Goal: Information Seeking & Learning: Learn about a topic

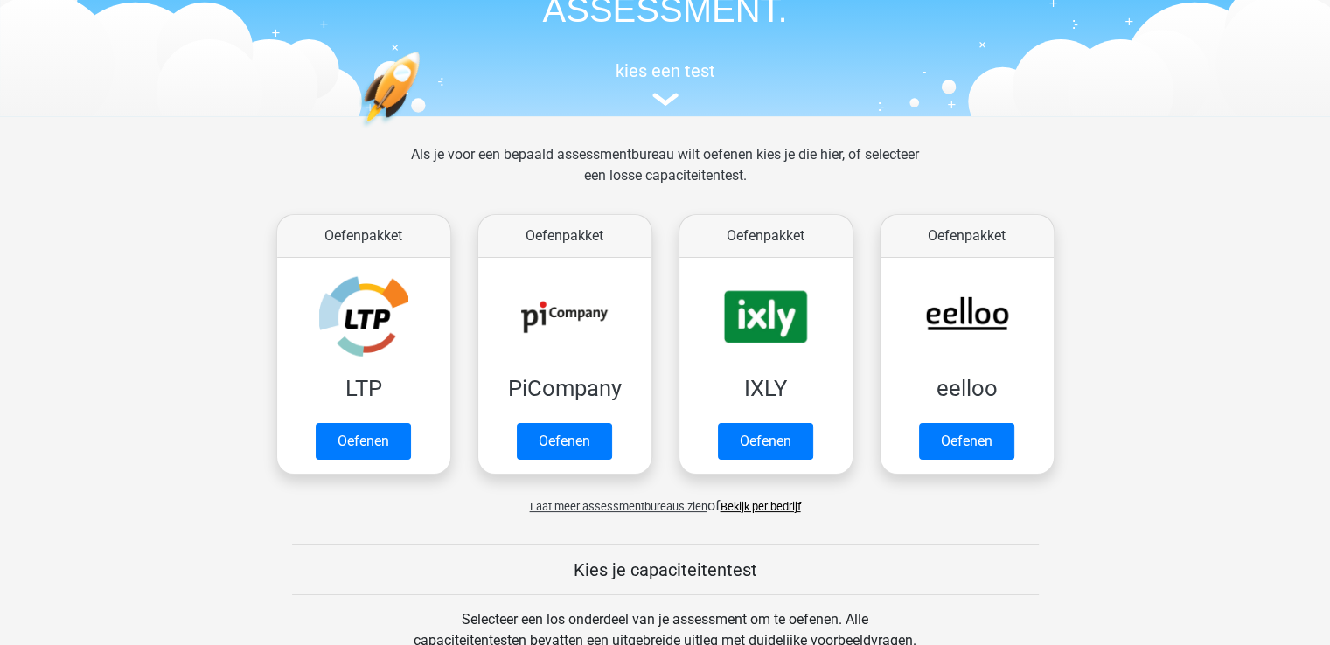
scroll to position [175, 0]
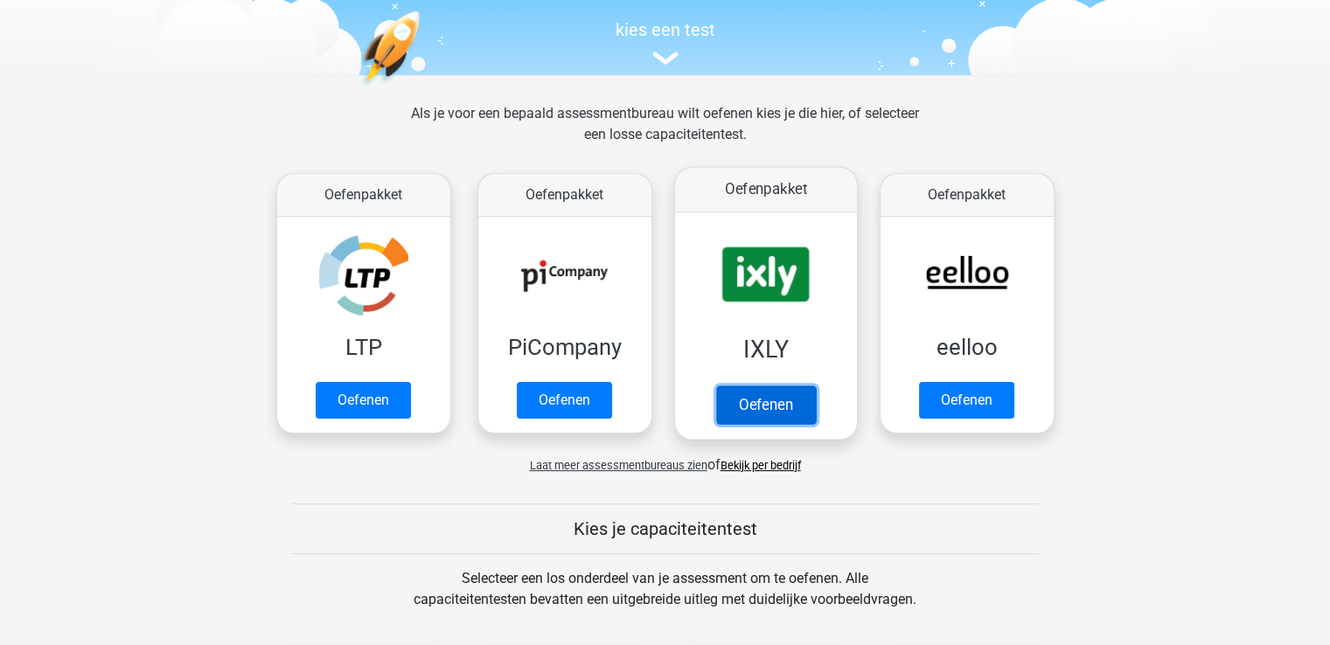
click at [768, 424] on link "Oefenen" at bounding box center [765, 405] width 100 height 38
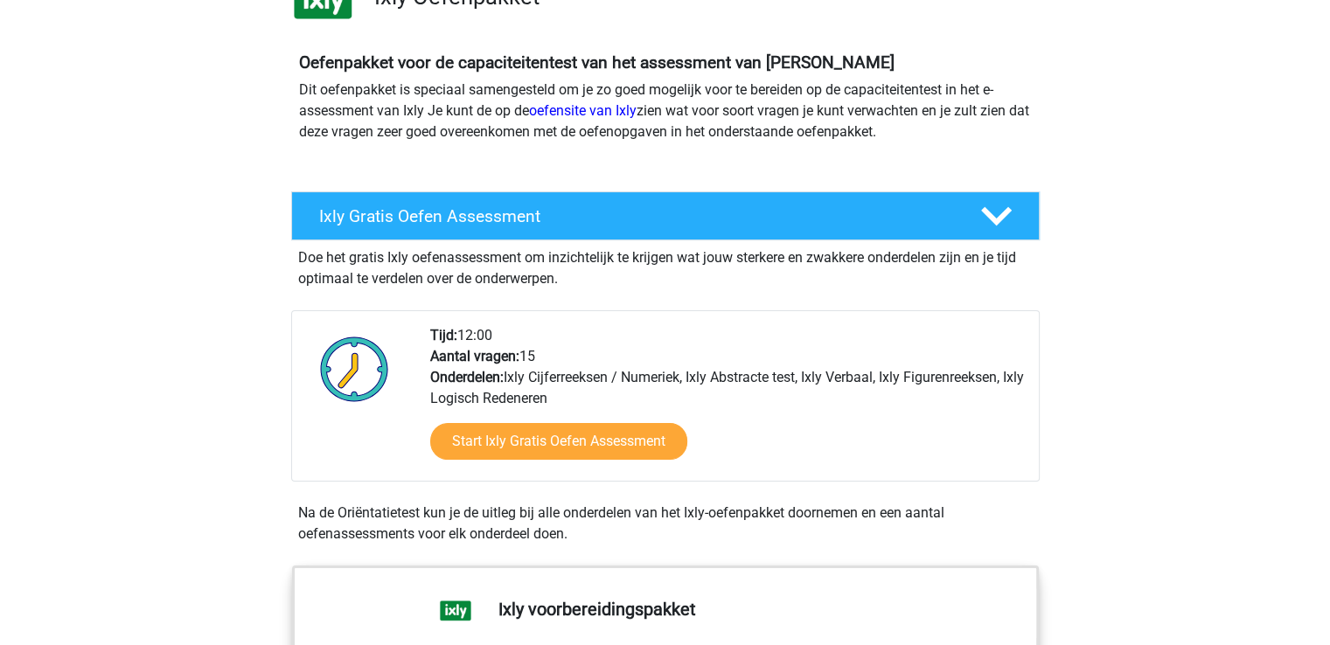
scroll to position [175, 0]
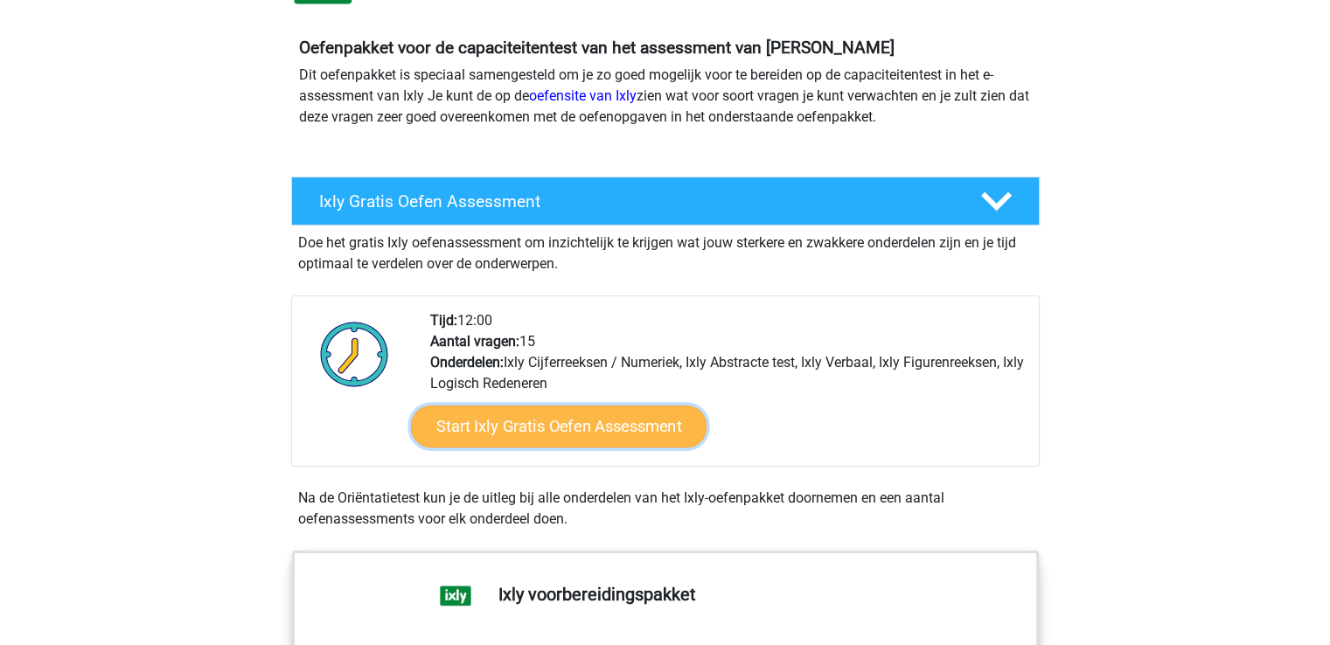
click at [595, 421] on link "Start Ixly Gratis Oefen Assessment" at bounding box center [558, 427] width 296 height 42
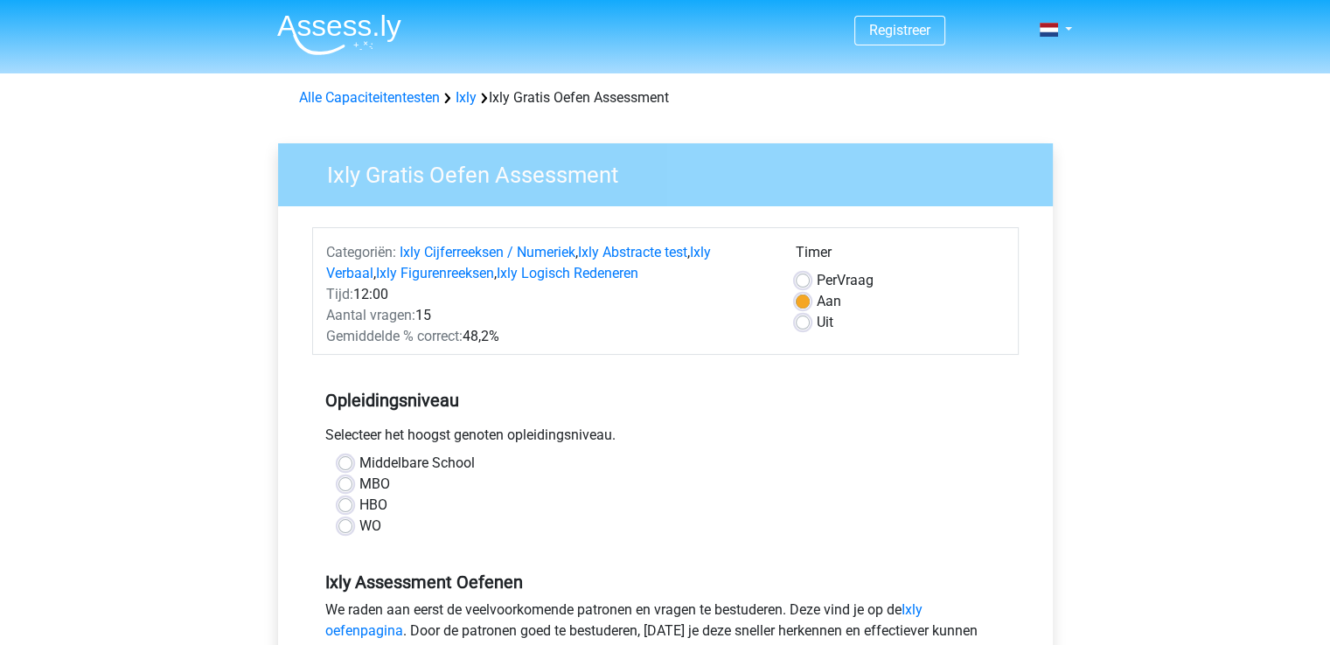
click at [359, 507] on label "HBO" at bounding box center [373, 505] width 28 height 21
click at [339, 507] on input "HBO" at bounding box center [345, 503] width 14 height 17
radio input "true"
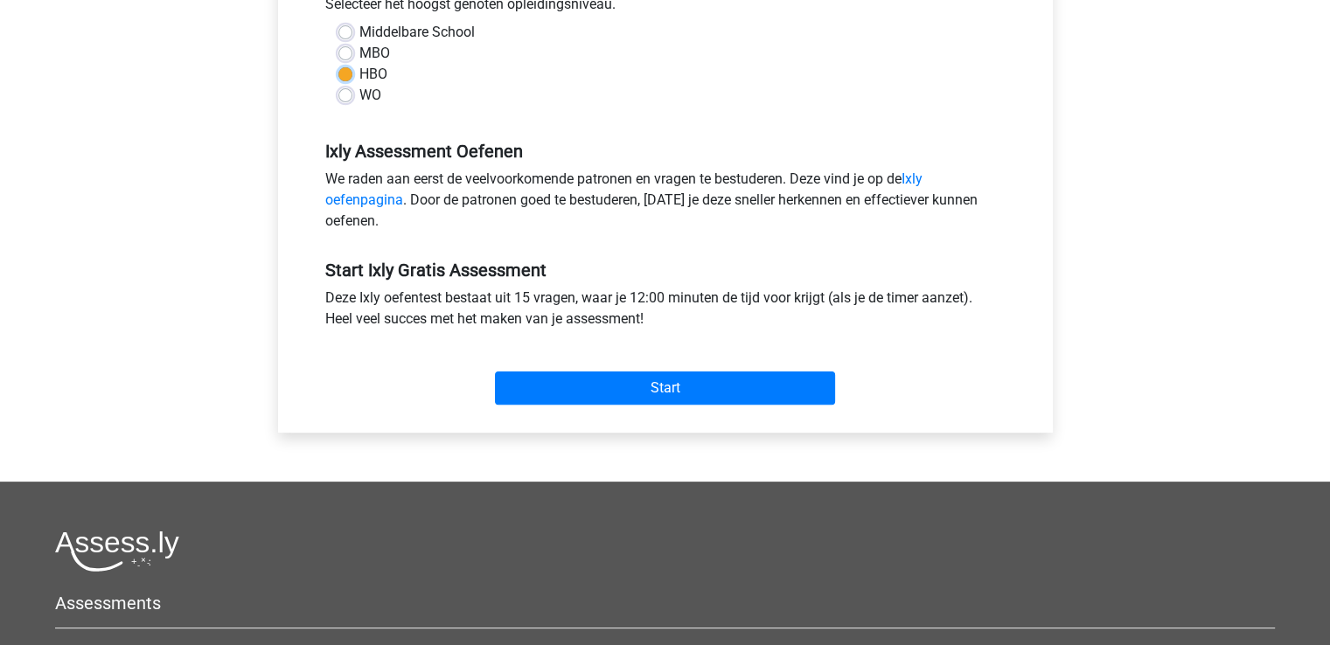
scroll to position [437, 0]
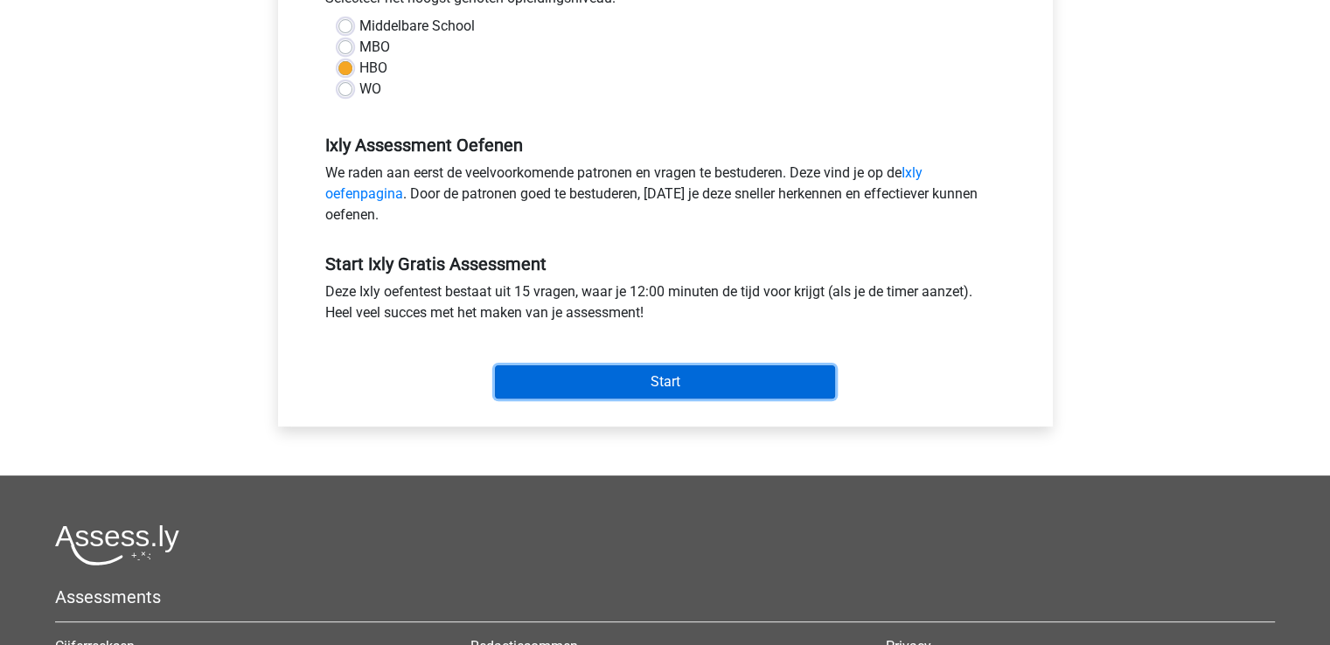
click at [715, 376] on input "Start" at bounding box center [665, 382] width 340 height 33
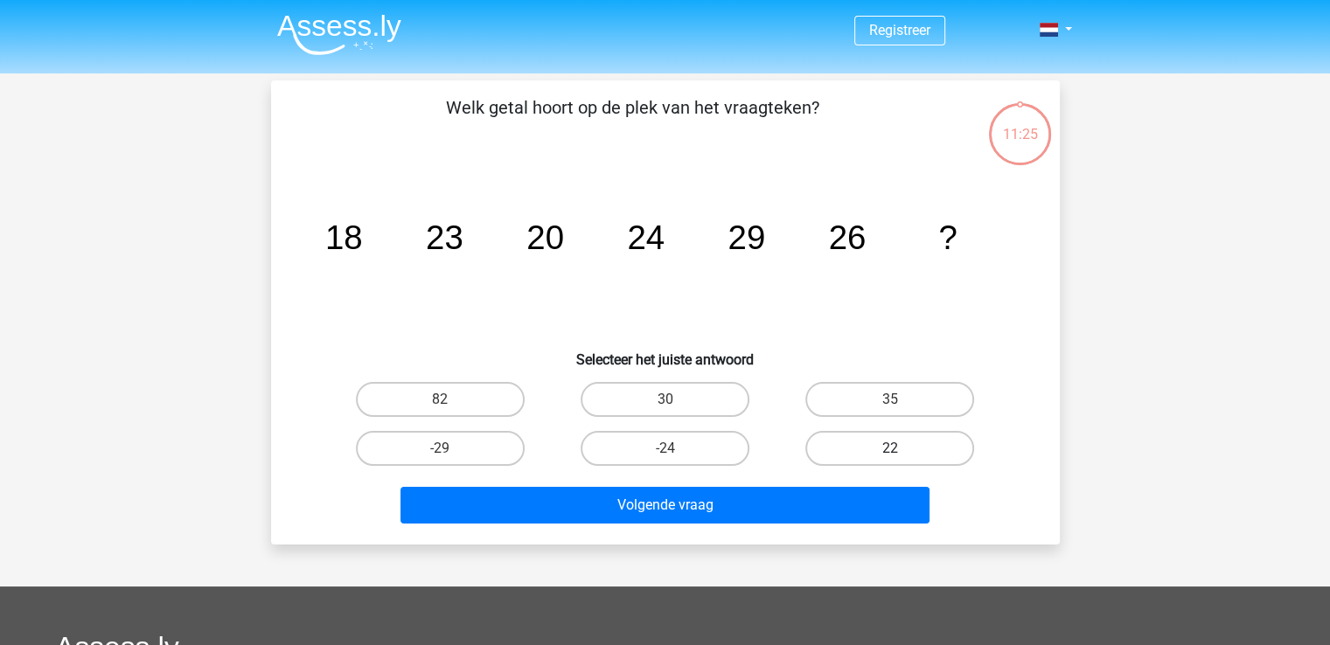
click at [903, 446] on label "22" at bounding box center [890, 448] width 169 height 35
click at [902, 449] on input "22" at bounding box center [895, 454] width 11 height 11
radio input "true"
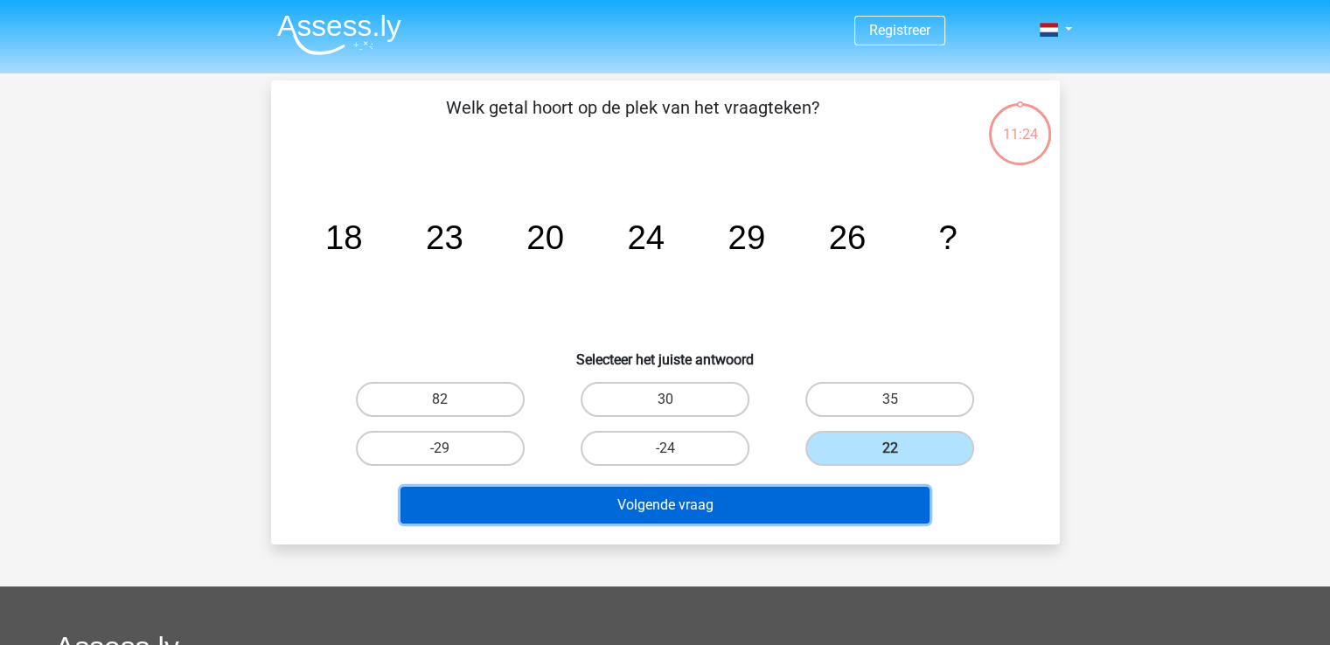
click at [673, 506] on button "Volgende vraag" at bounding box center [665, 505] width 529 height 37
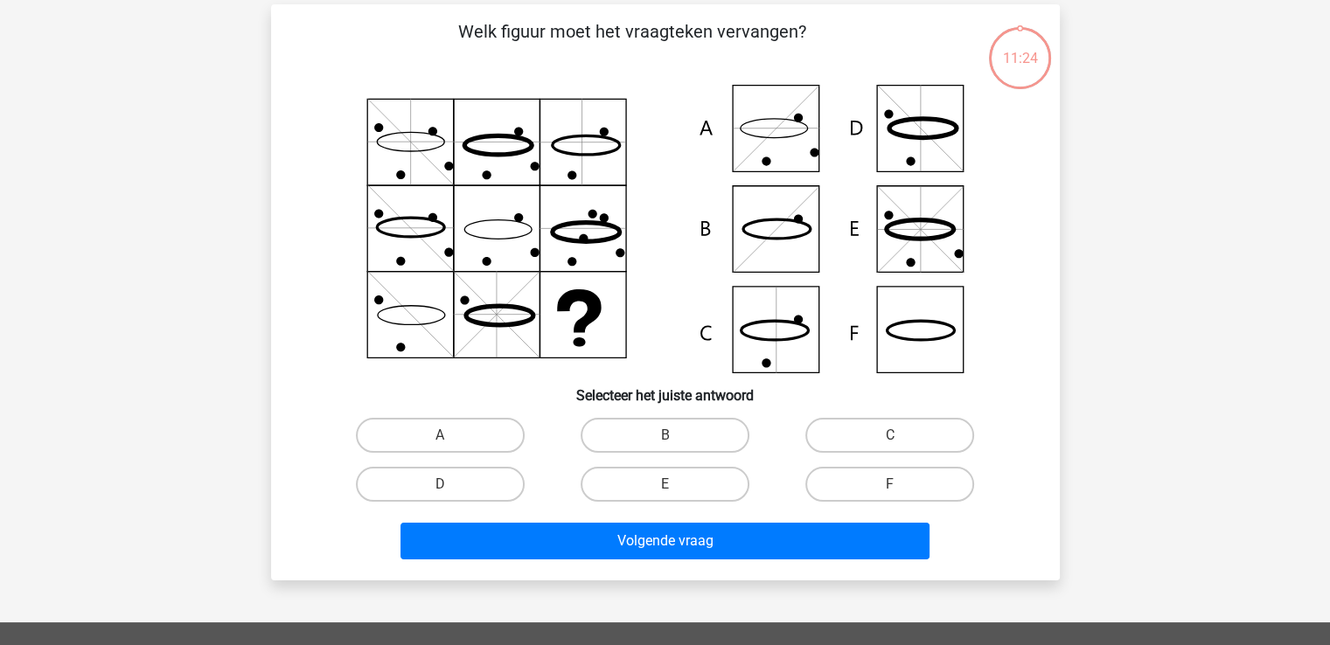
scroll to position [80, 0]
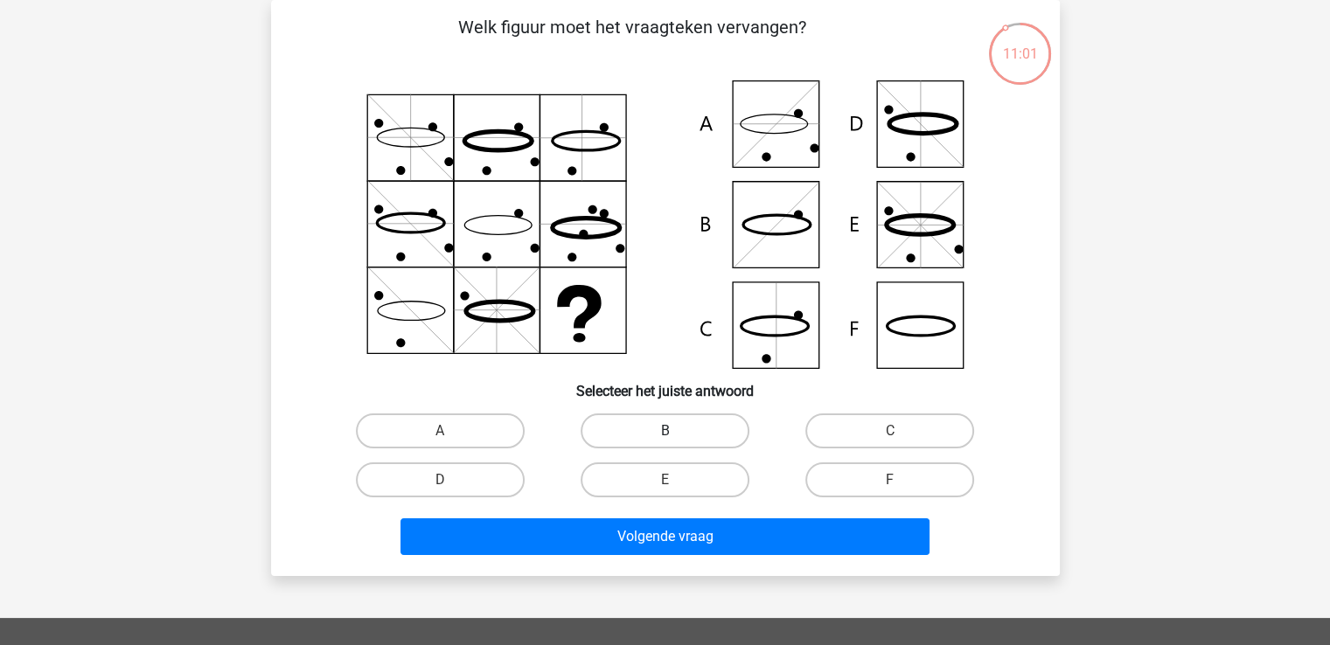
click at [700, 414] on div "B" at bounding box center [665, 431] width 225 height 49
click at [697, 438] on label "B" at bounding box center [665, 431] width 169 height 35
click at [676, 438] on input "B" at bounding box center [670, 436] width 11 height 11
radio input "true"
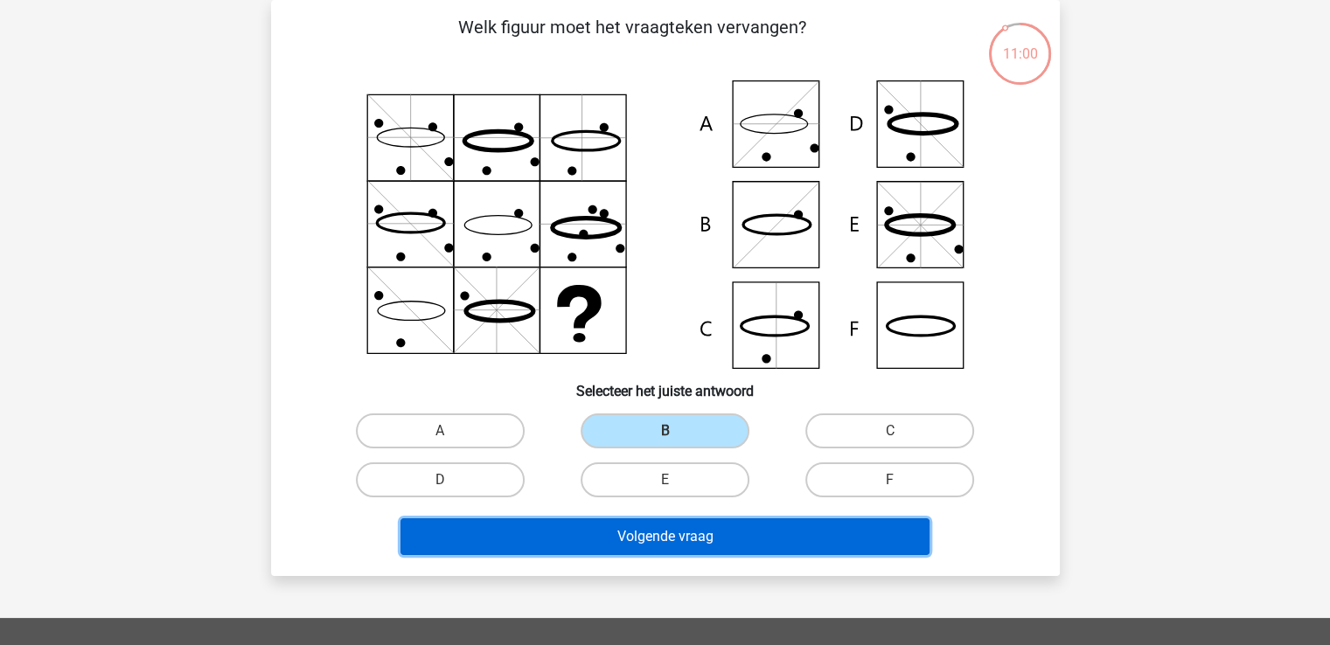
click at [711, 550] on button "Volgende vraag" at bounding box center [665, 537] width 529 height 37
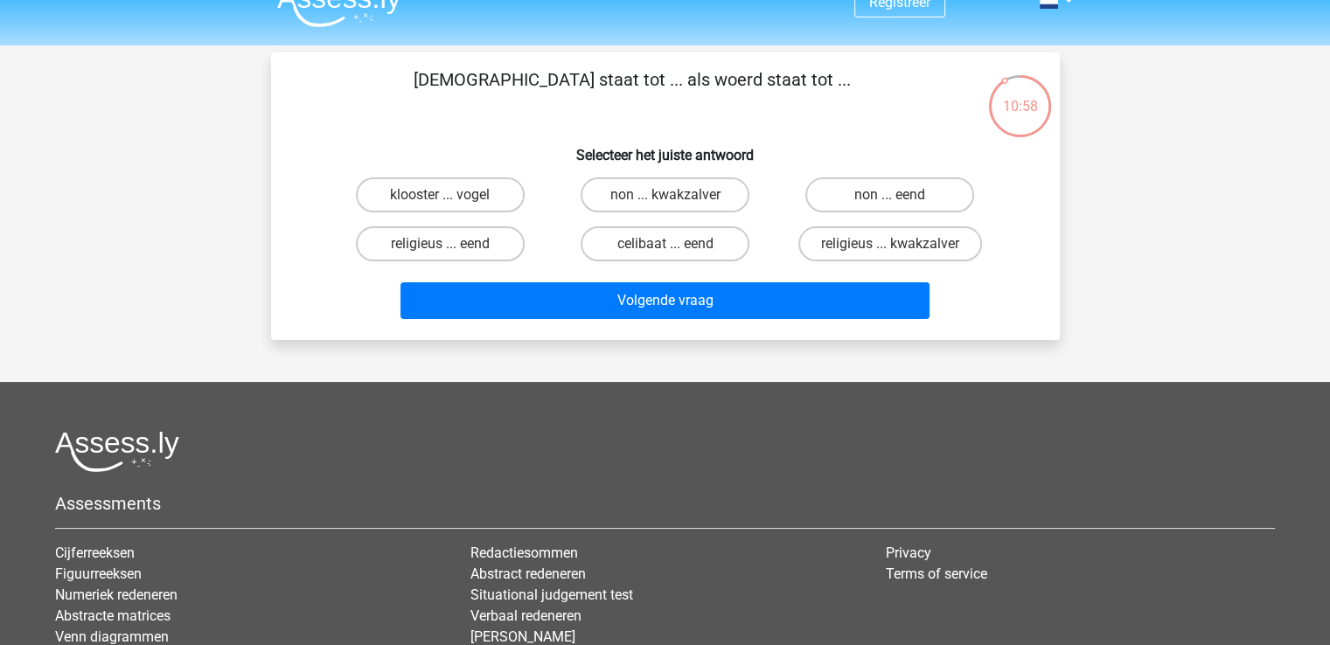
scroll to position [0, 0]
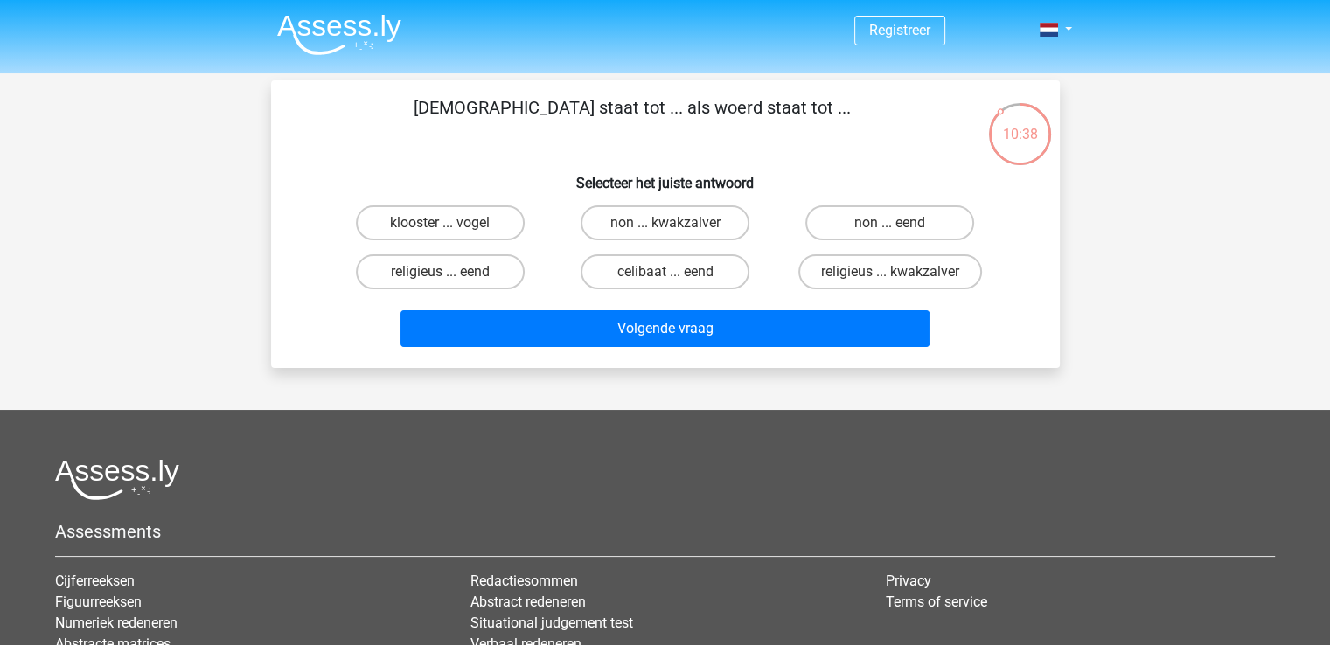
click at [892, 233] on input "non ... eend" at bounding box center [895, 228] width 11 height 11
radio input "true"
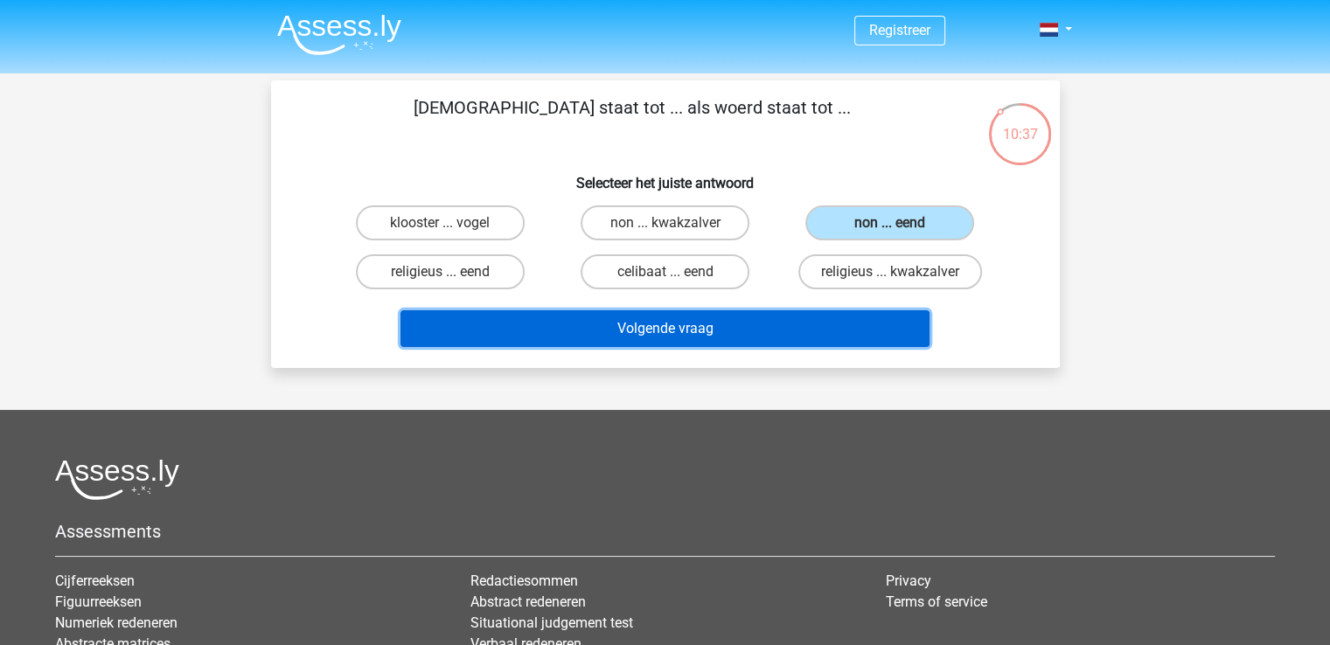
click at [656, 331] on button "Volgende vraag" at bounding box center [665, 328] width 529 height 37
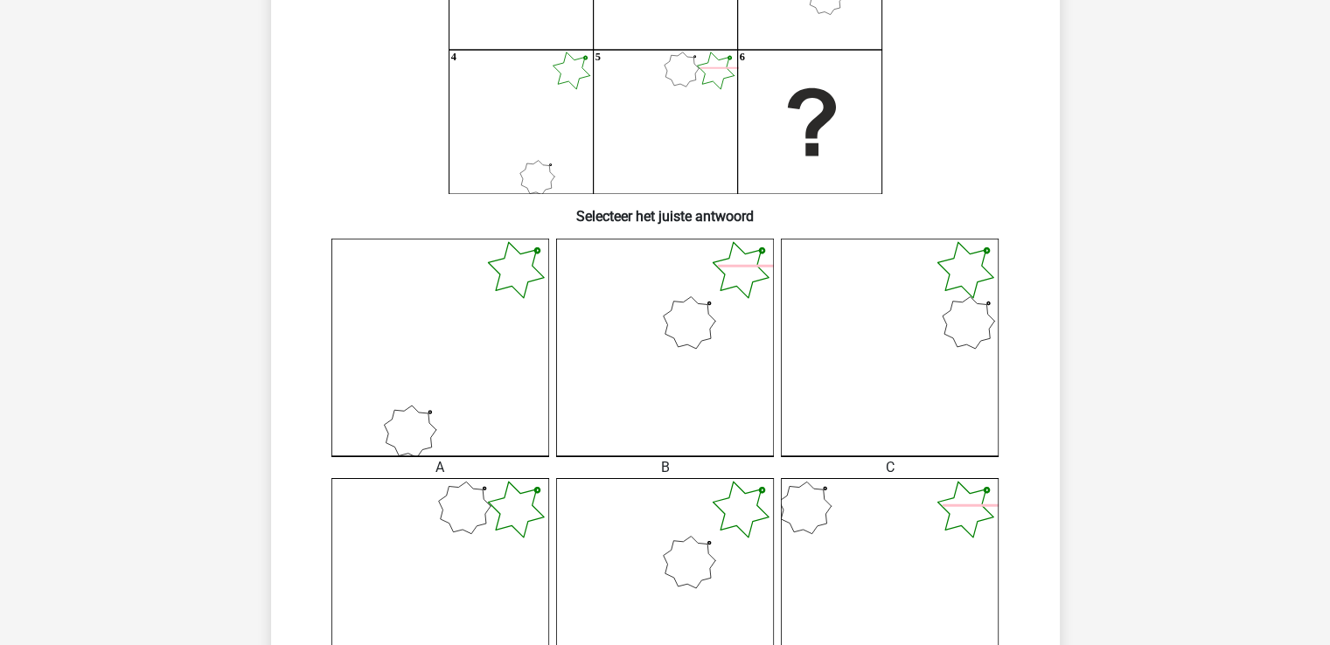
scroll to position [255, 0]
click at [677, 358] on icon at bounding box center [665, 348] width 218 height 218
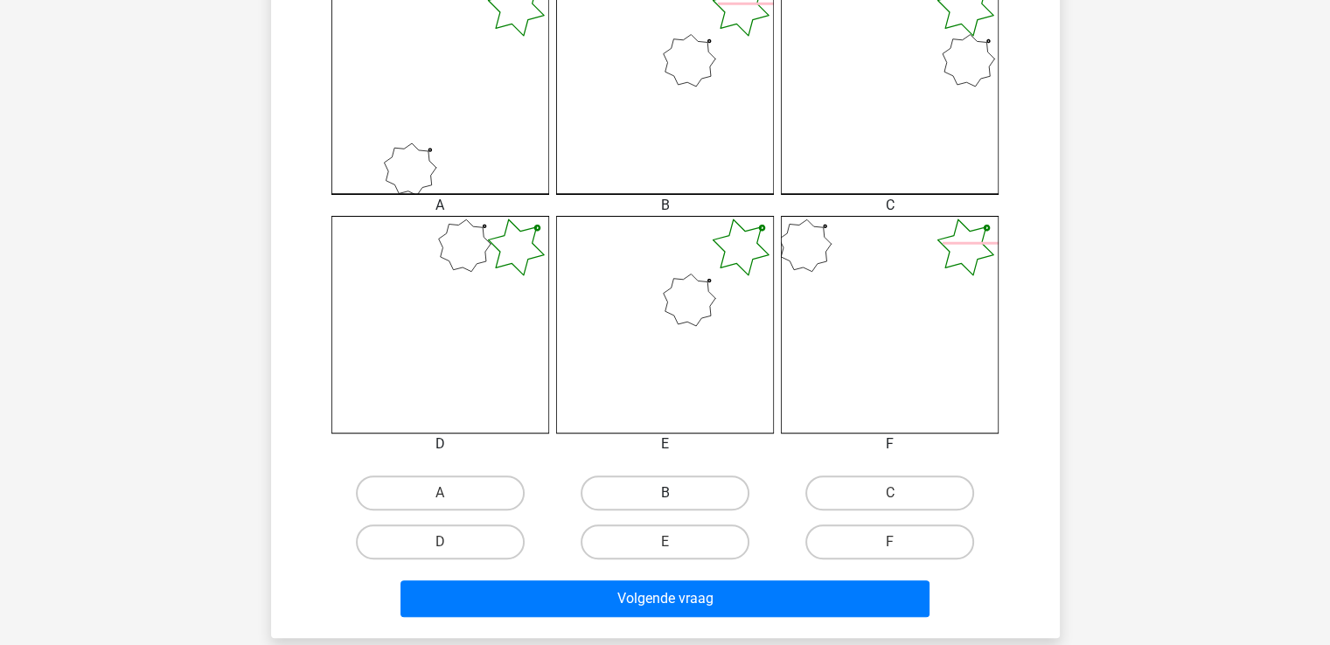
click at [691, 492] on label "B" at bounding box center [665, 493] width 169 height 35
click at [676, 493] on input "B" at bounding box center [670, 498] width 11 height 11
radio input "true"
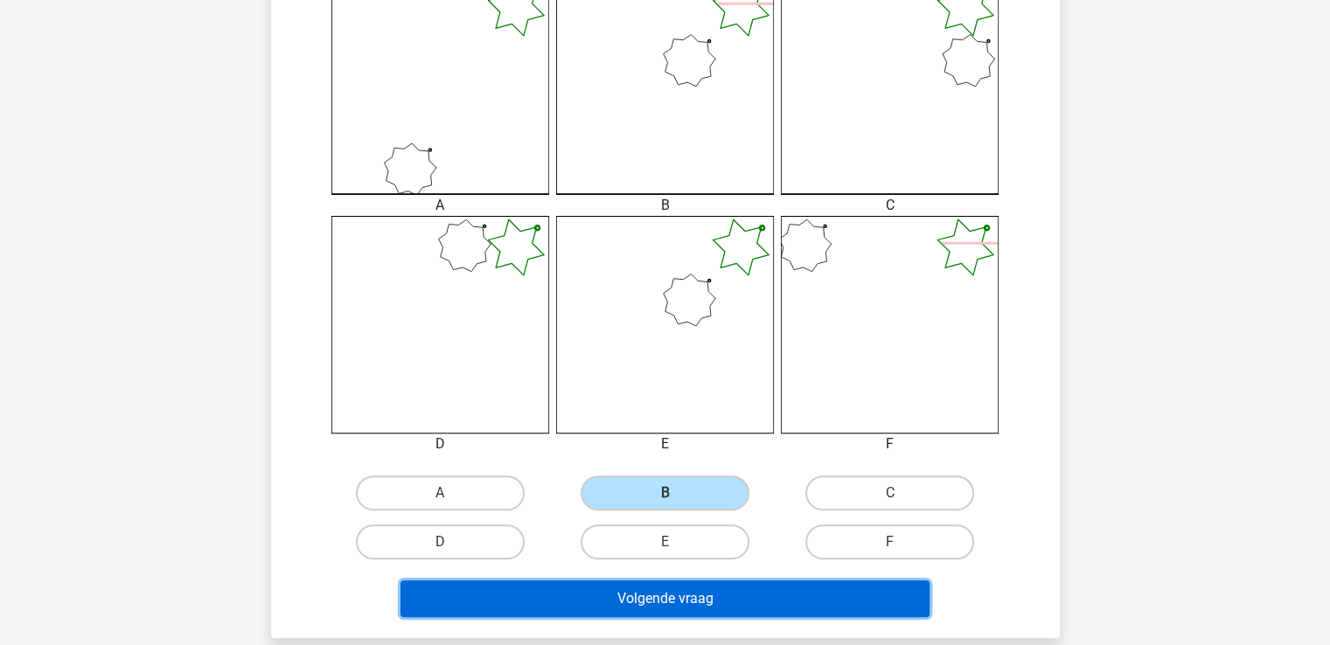
click at [694, 607] on button "Volgende vraag" at bounding box center [665, 599] width 529 height 37
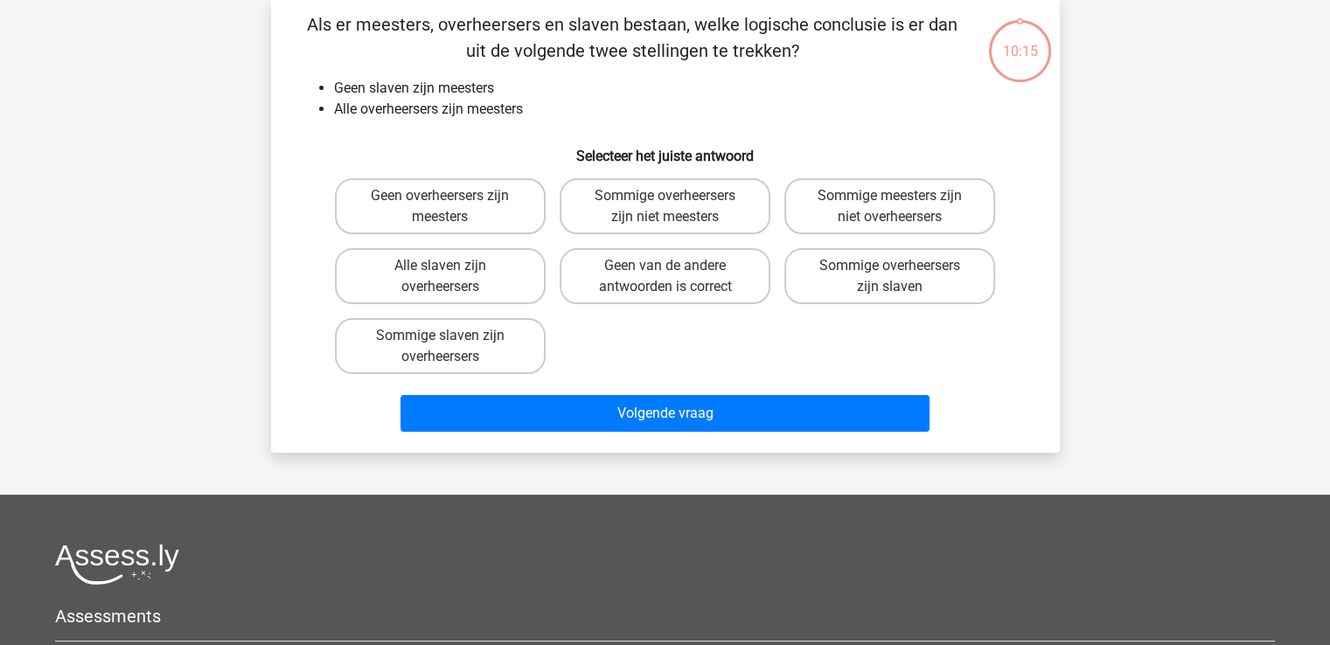
scroll to position [80, 0]
